Goal: Task Accomplishment & Management: Complete application form

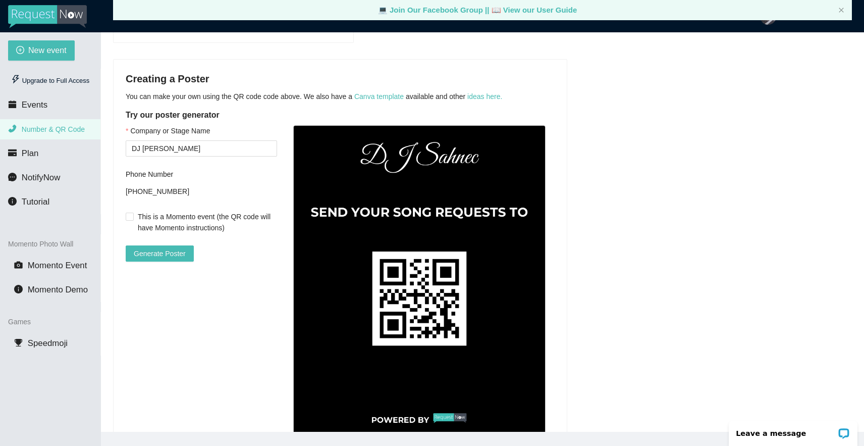
scroll to position [226, 0]
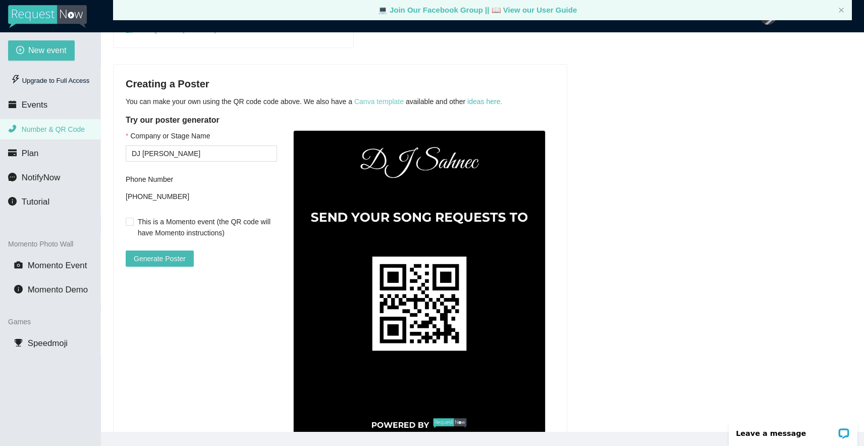
click at [375, 101] on link "Canva template" at bounding box center [378, 101] width 49 height 8
click at [159, 255] on span "Generate Poster" at bounding box center [160, 258] width 52 height 11
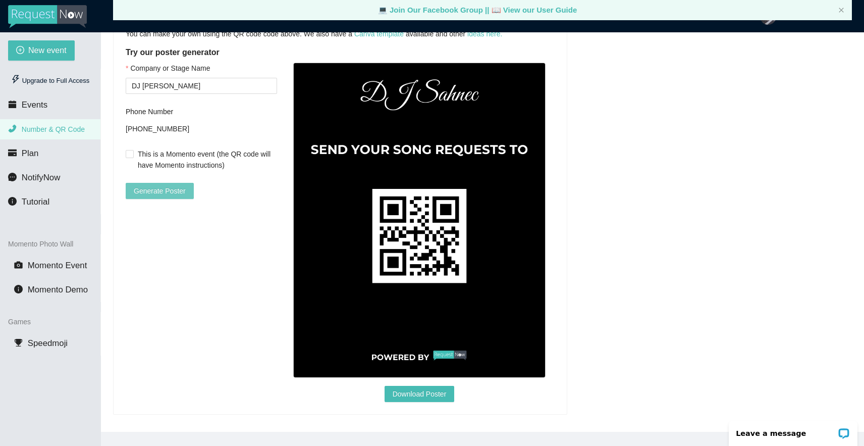
scroll to position [300, 0]
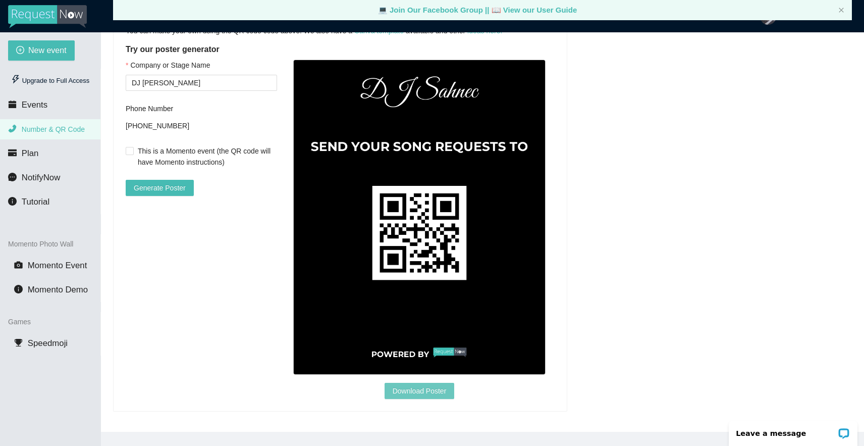
click at [406, 387] on span "Download Poster" at bounding box center [420, 390] width 54 height 11
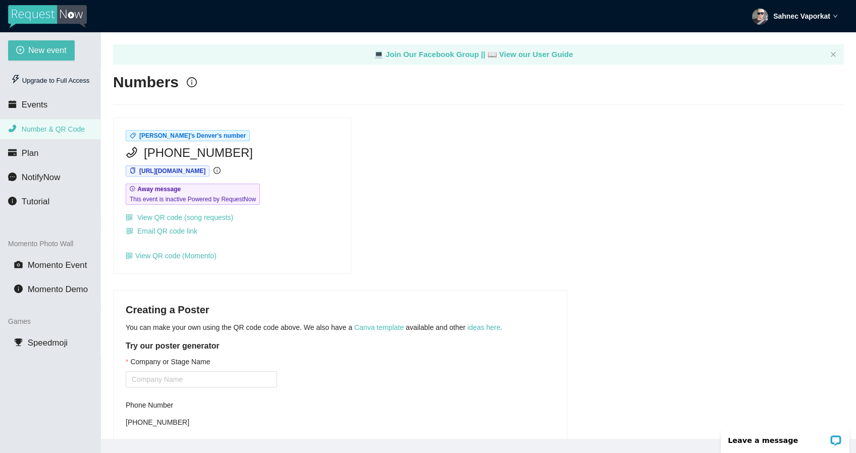
click at [52, 7] on img at bounding box center [47, 16] width 79 height 23
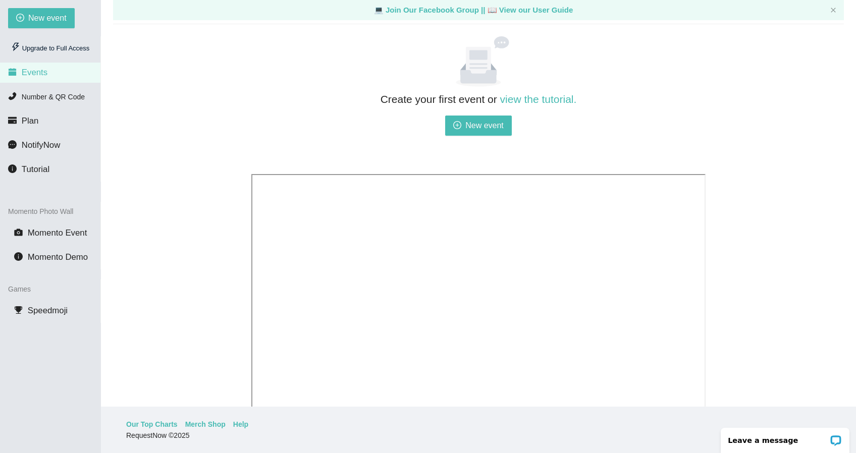
scroll to position [255, 0]
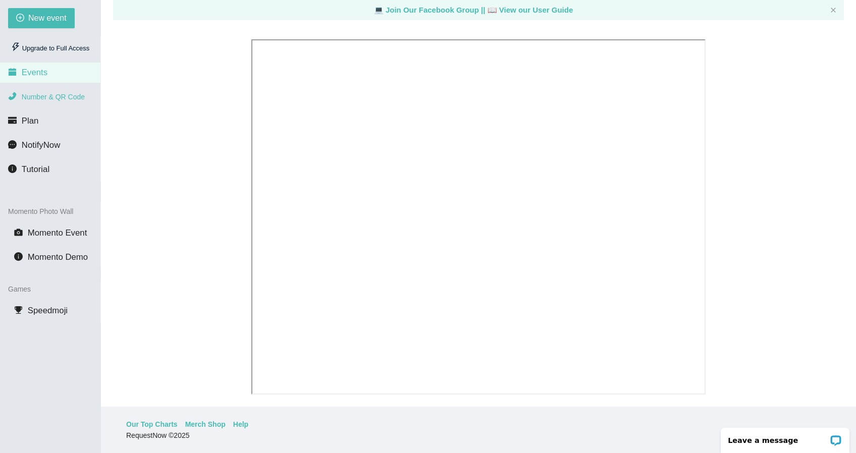
click at [37, 97] on span "Number & QR Code" at bounding box center [53, 97] width 63 height 8
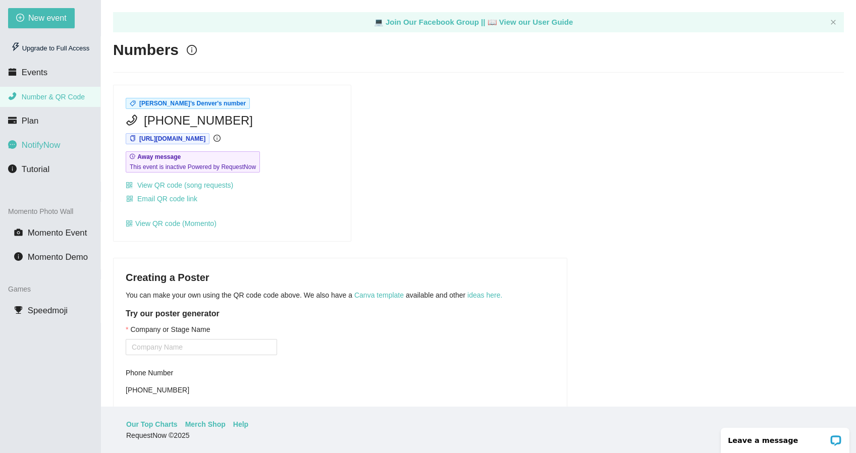
click at [34, 147] on span "NotifyNow" at bounding box center [41, 145] width 38 height 10
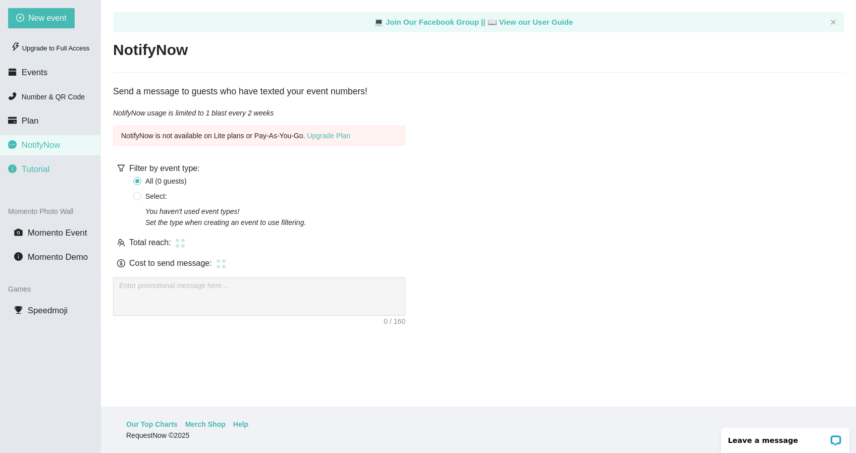
drag, startPoint x: 37, startPoint y: 159, endPoint x: 37, endPoint y: 144, distance: 14.6
click at [37, 158] on ul "Upgrade to Full Access Events Number & QR Code Plan NotifyNow Tutorial" at bounding box center [50, 108] width 101 height 145
click at [38, 170] on span "Tutorial" at bounding box center [36, 169] width 28 height 10
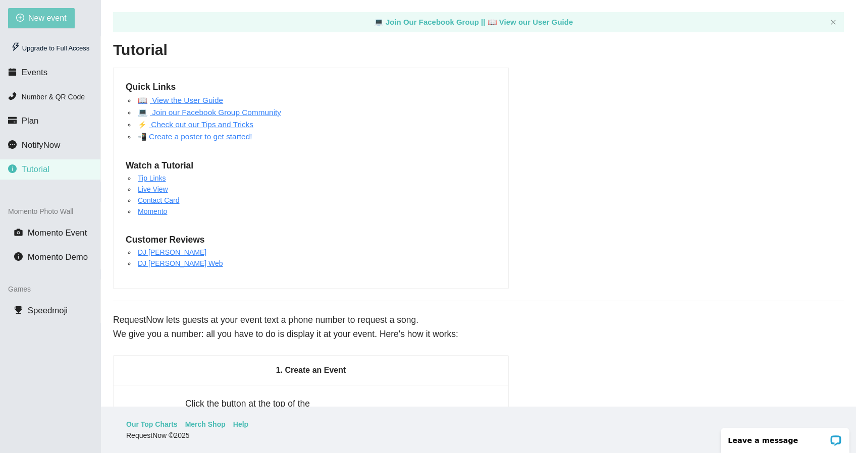
click at [46, 16] on span "New event" at bounding box center [47, 18] width 38 height 13
type textarea "[URL][DOMAIN_NAME]"
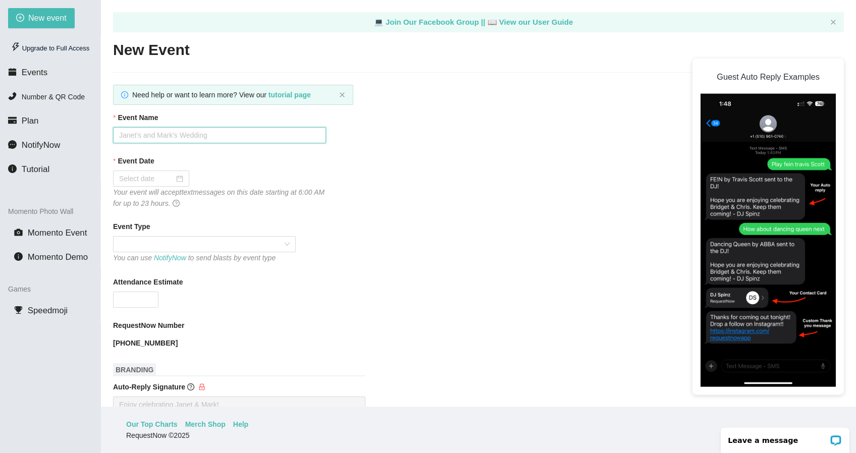
click at [227, 139] on input "Event Name" at bounding box center [219, 135] width 213 height 16
type input "Legendaryoke with [PERSON_NAME]"
click at [147, 177] on input "Event Date" at bounding box center [146, 178] width 55 height 11
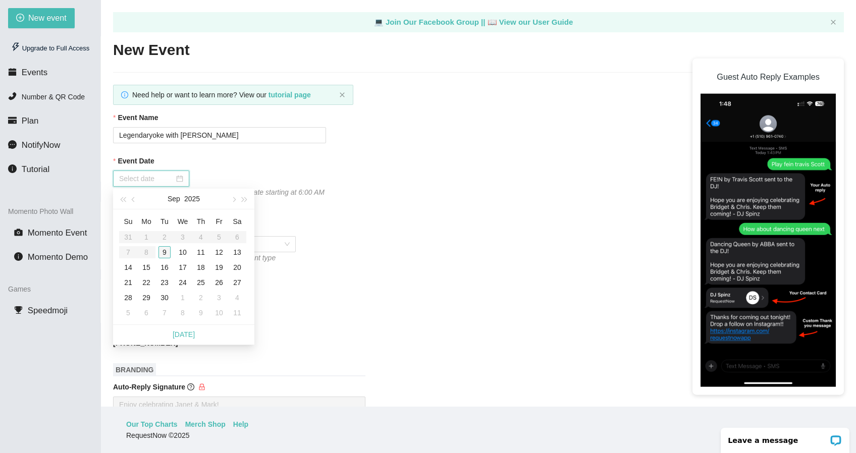
type input "[DATE]"
click at [161, 252] on div "9" at bounding box center [164, 252] width 12 height 12
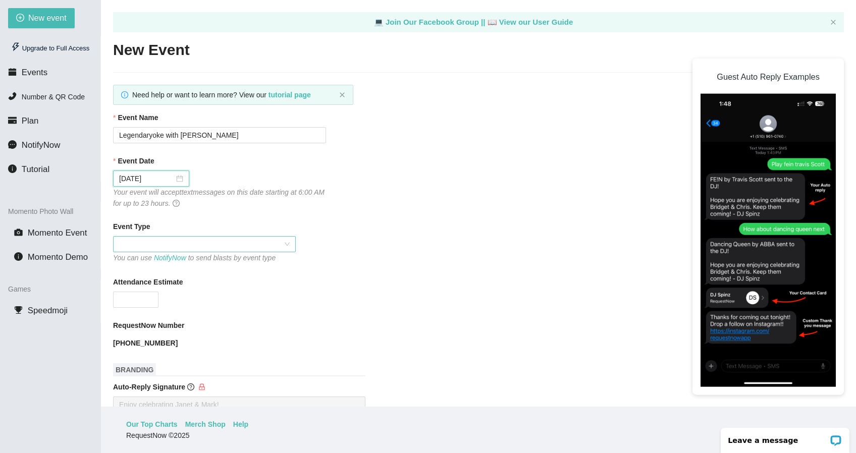
click at [157, 242] on span at bounding box center [204, 244] width 171 height 15
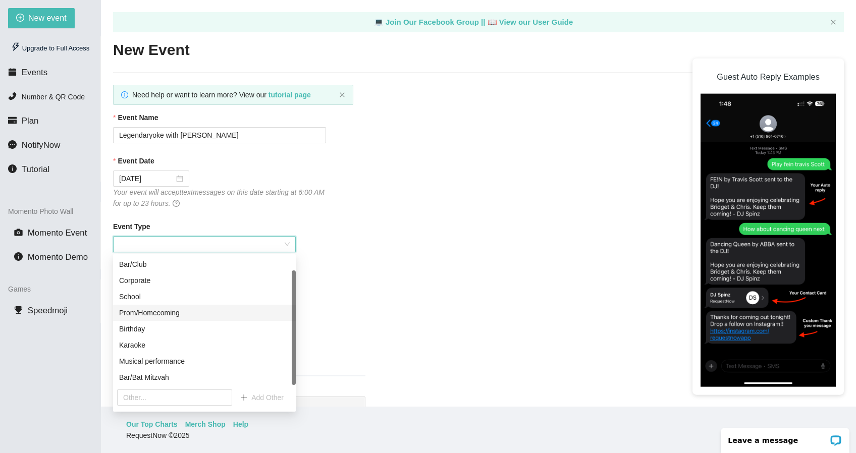
scroll to position [13, 0]
click at [137, 348] on div "Karaoke" at bounding box center [204, 348] width 171 height 11
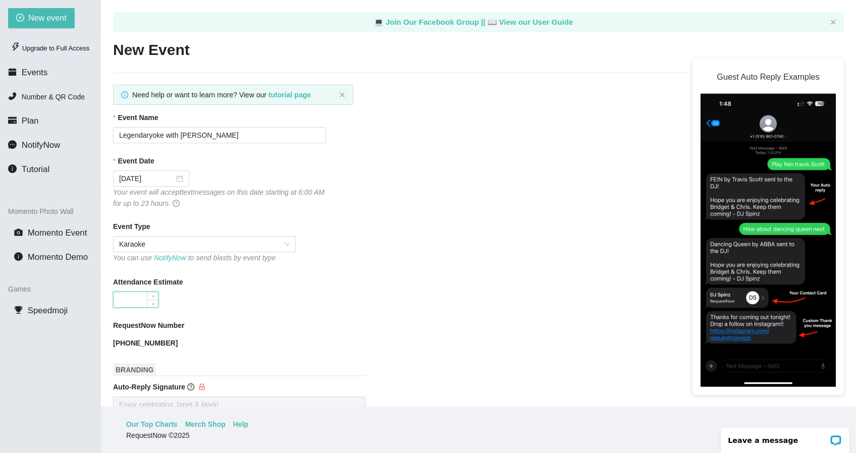
click at [137, 298] on input "Attendance Estimate" at bounding box center [136, 299] width 44 height 15
type input "200"
click at [232, 326] on div "RequestNow Number" at bounding box center [478, 327] width 731 height 15
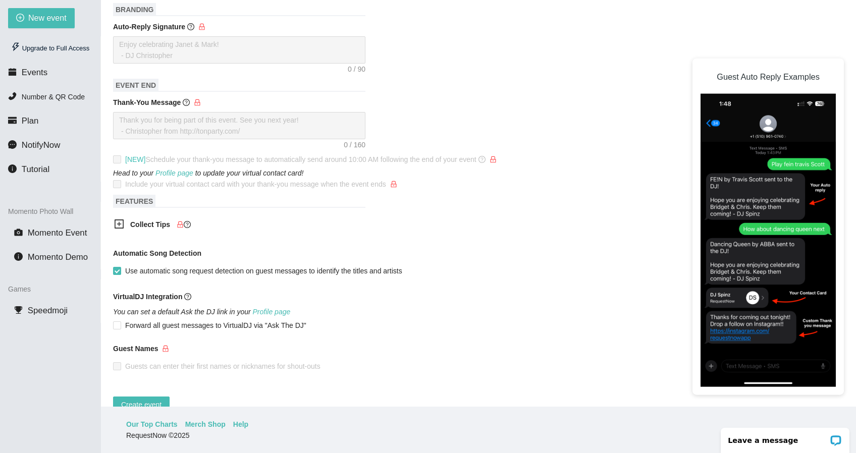
scroll to position [392, 0]
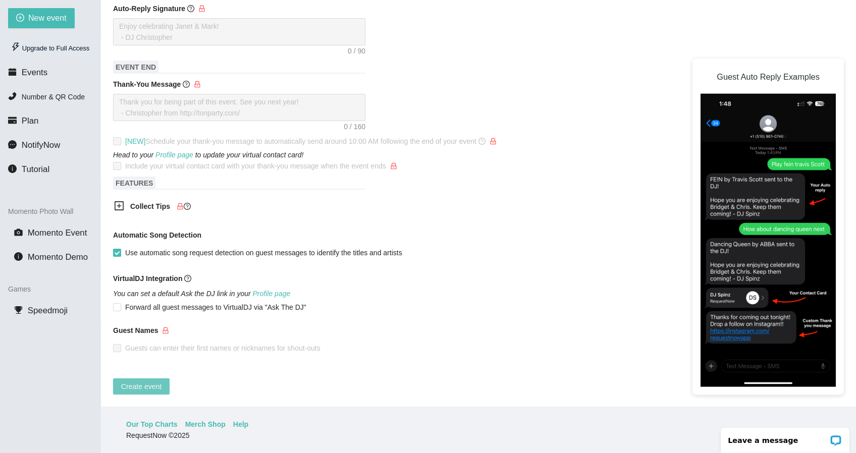
click at [141, 383] on span "Create event" at bounding box center [141, 386] width 40 height 11
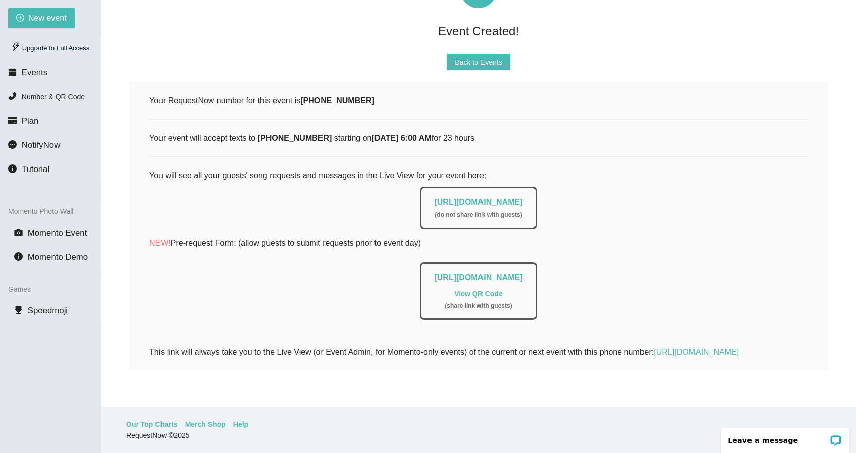
scroll to position [99, 0]
click at [434, 198] on link "[URL][DOMAIN_NAME]" at bounding box center [478, 202] width 88 height 9
